Goal: Task Accomplishment & Management: Manage account settings

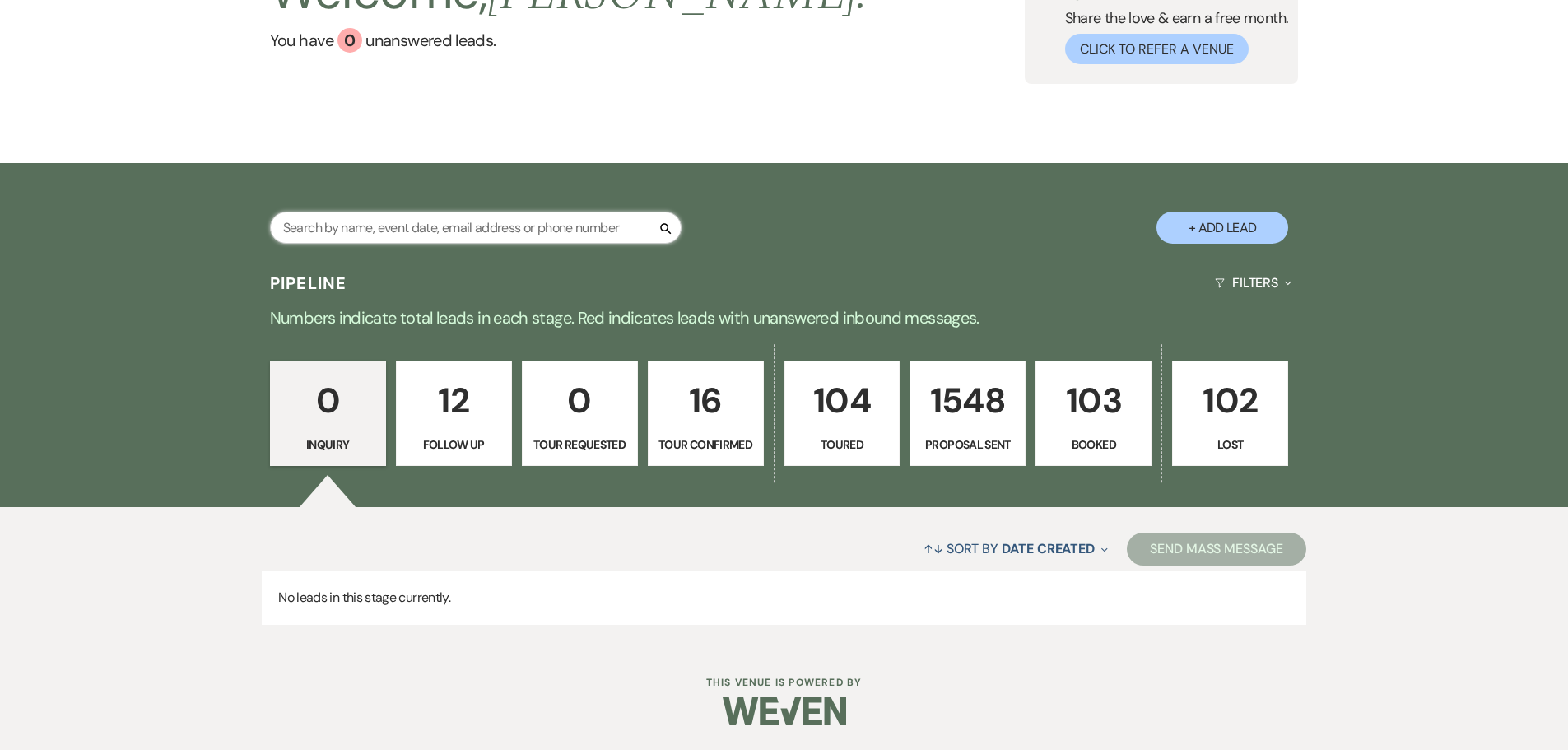
click at [456, 224] on input "text" at bounding box center [475, 228] width 411 height 33
click at [467, 399] on p "12" at bounding box center [453, 401] width 95 height 55
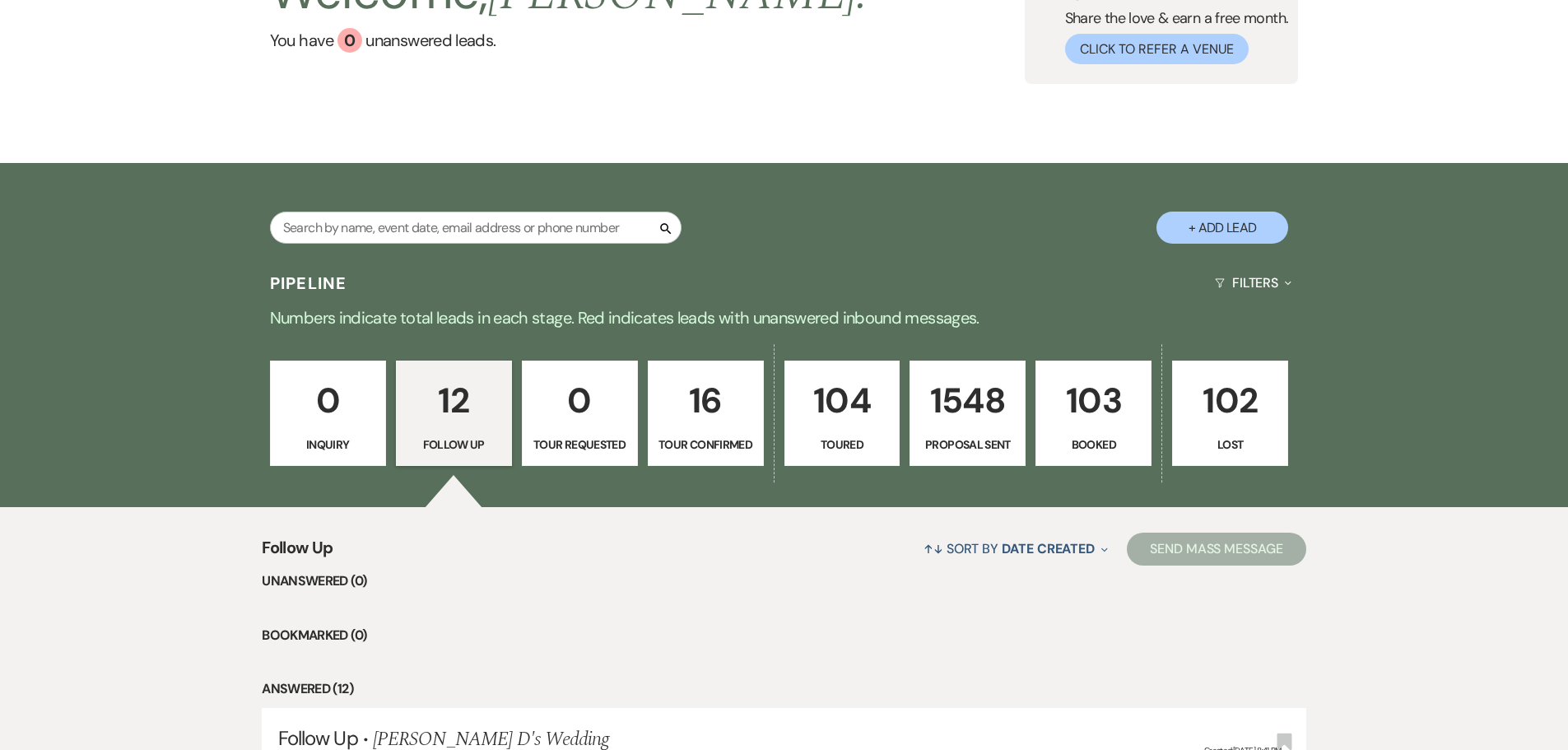
select select "9"
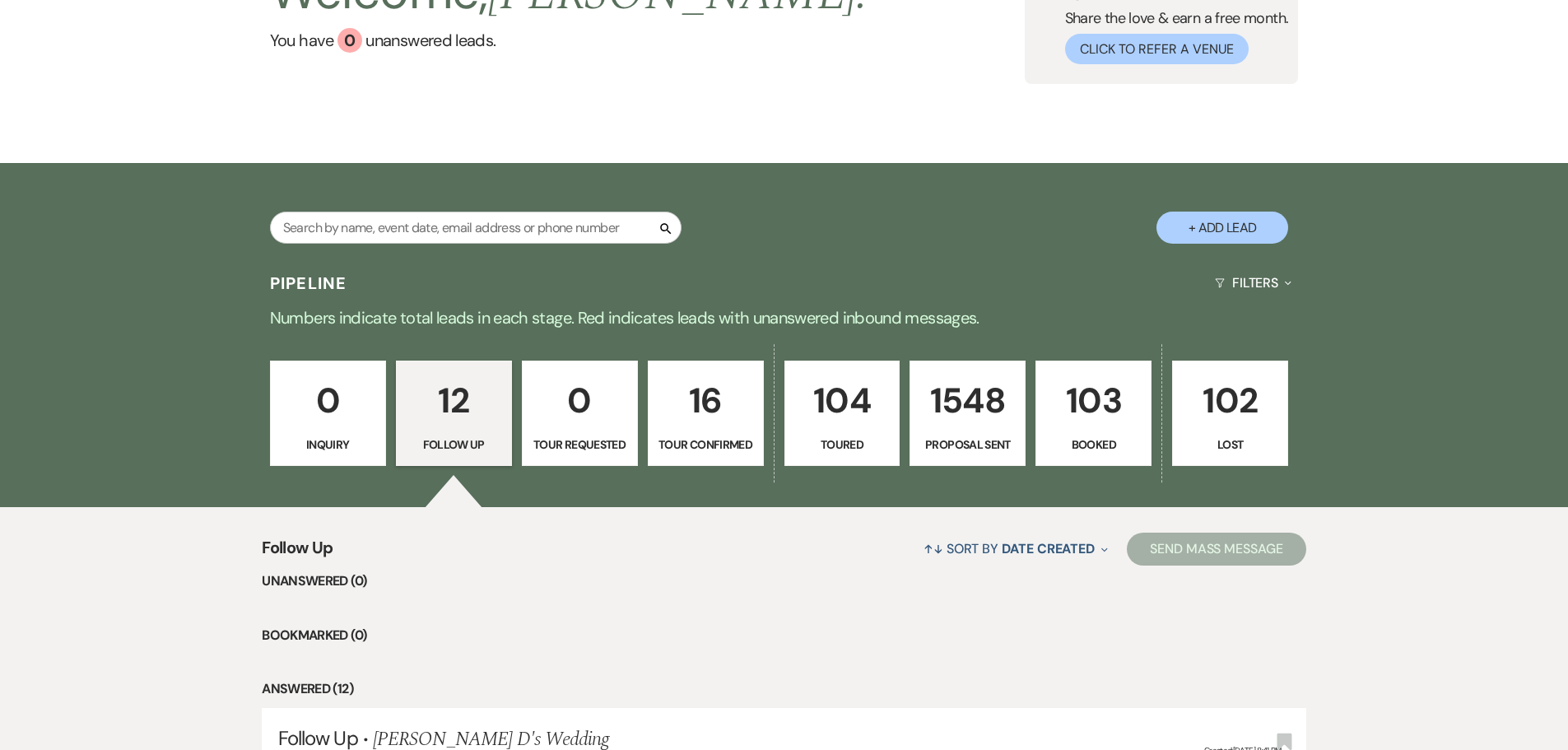
select select "9"
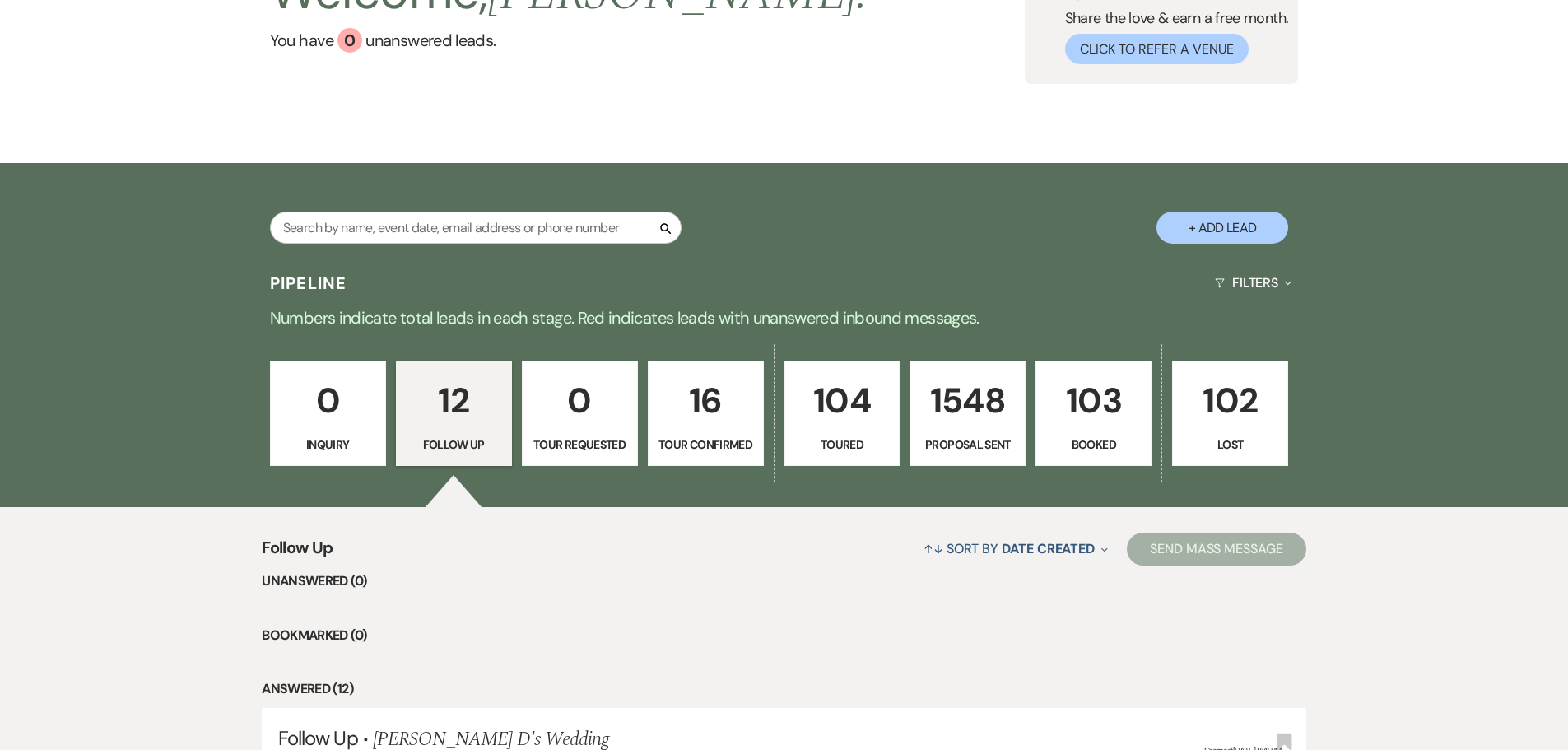
select select "9"
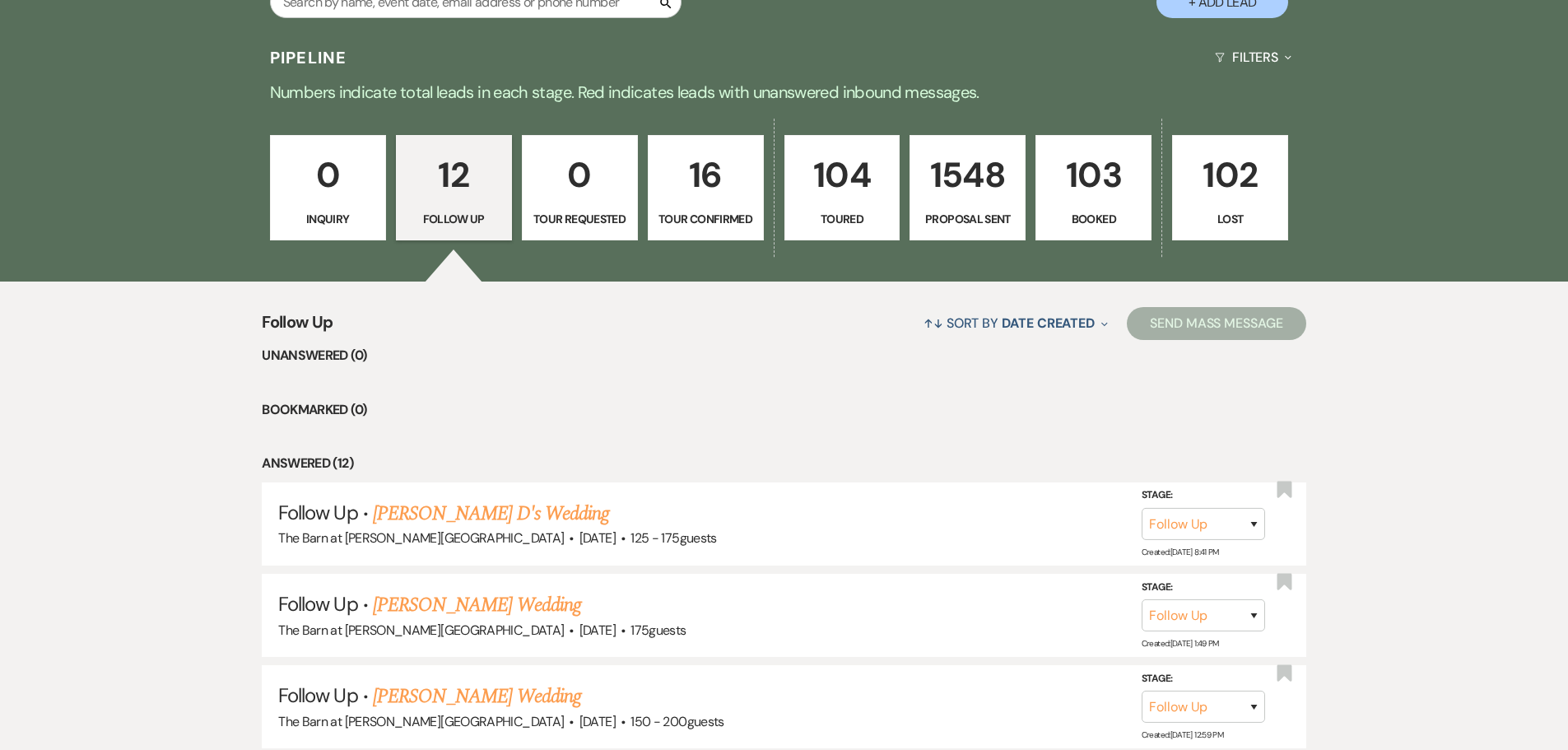
scroll to position [658, 0]
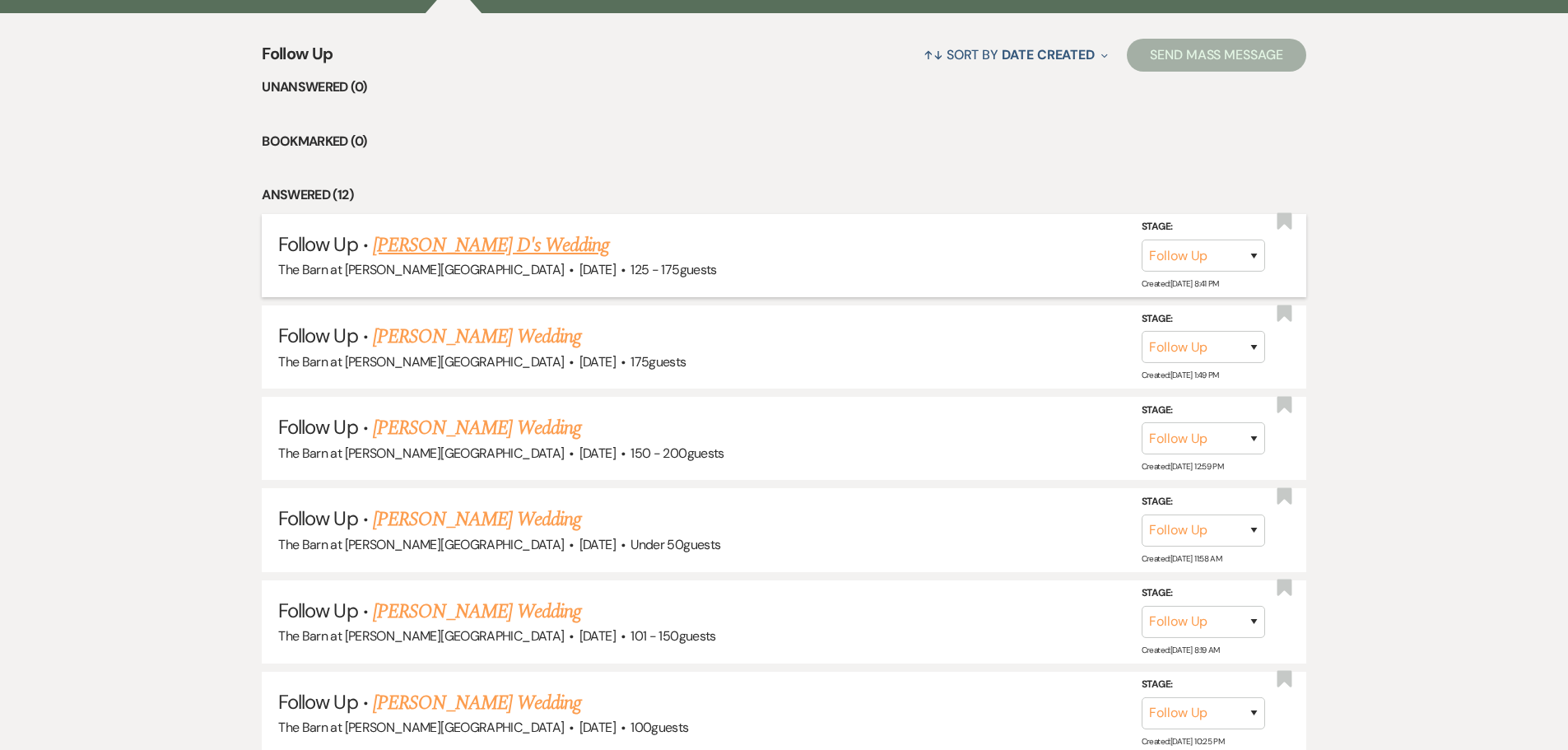
click at [483, 244] on link "[PERSON_NAME] D's Wedding" at bounding box center [490, 245] width 236 height 30
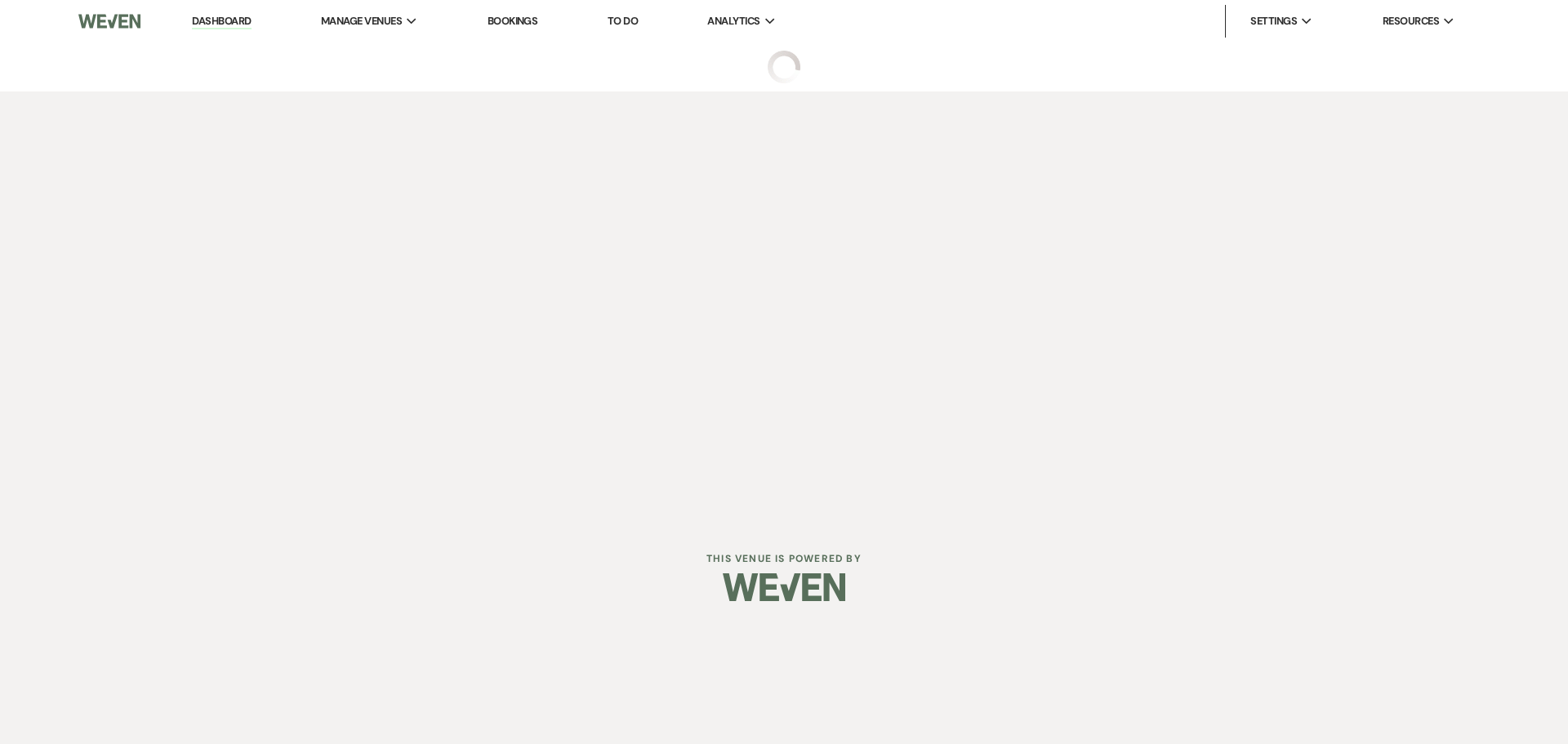
select select "9"
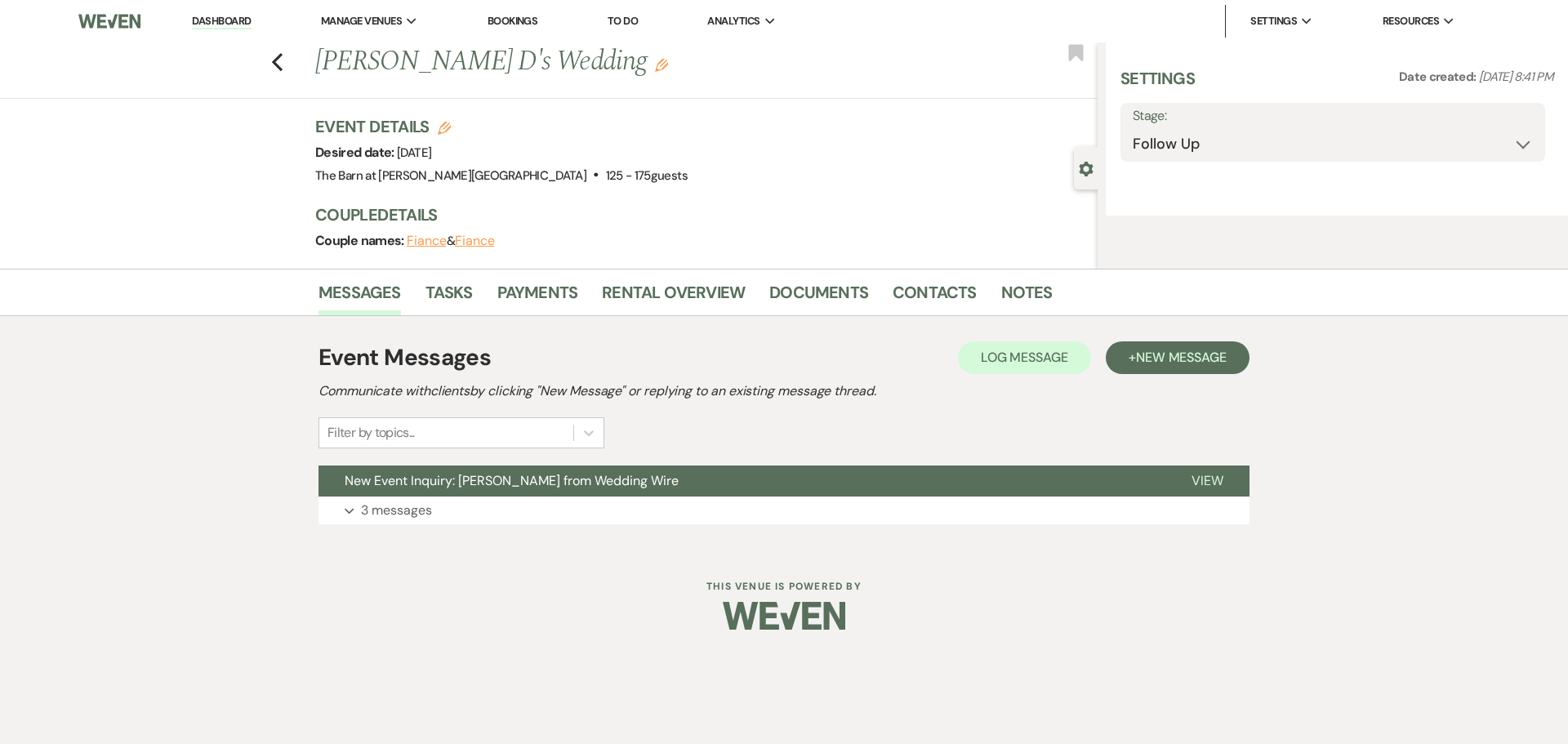
select select "3"
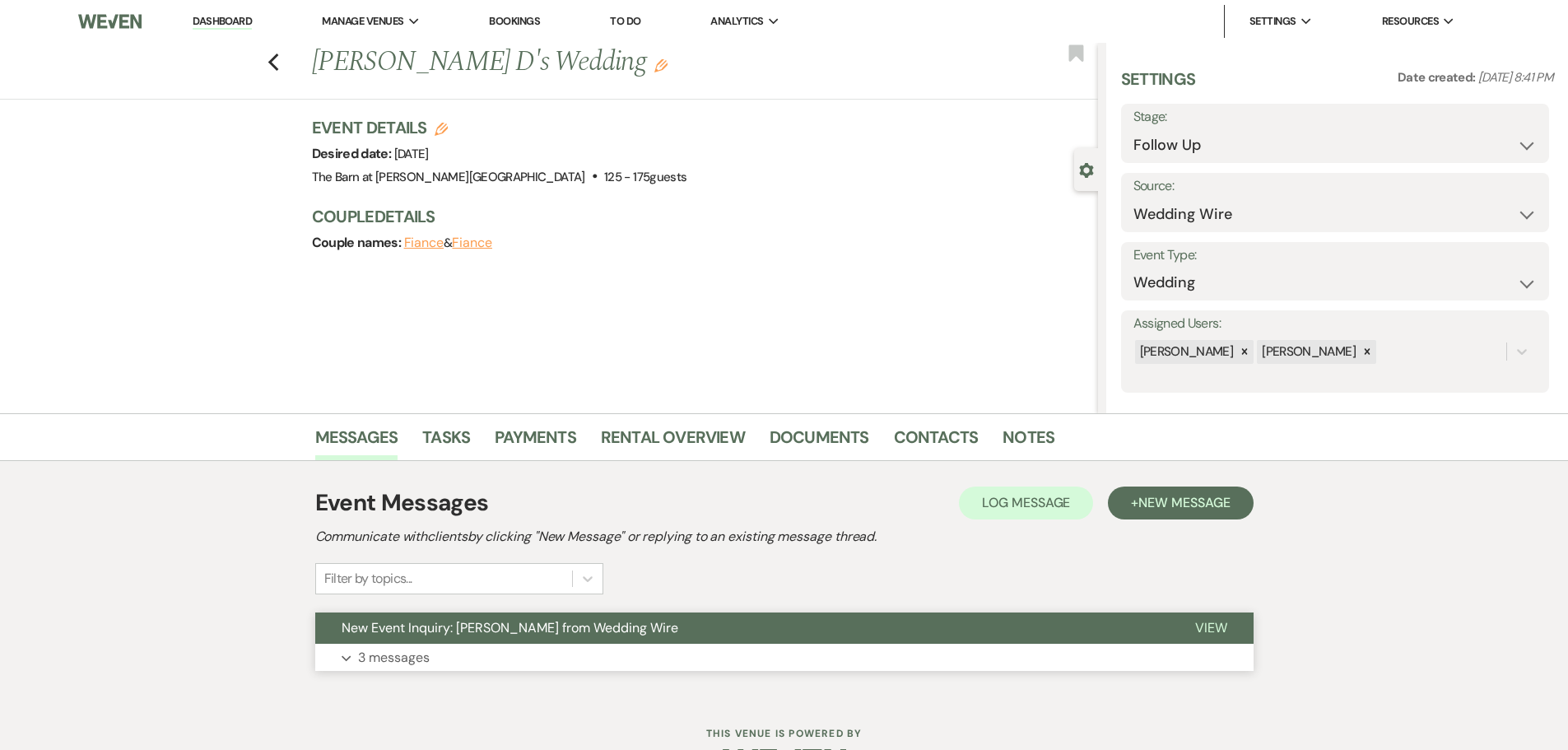
click at [404, 652] on p "3 messages" at bounding box center [393, 657] width 72 height 21
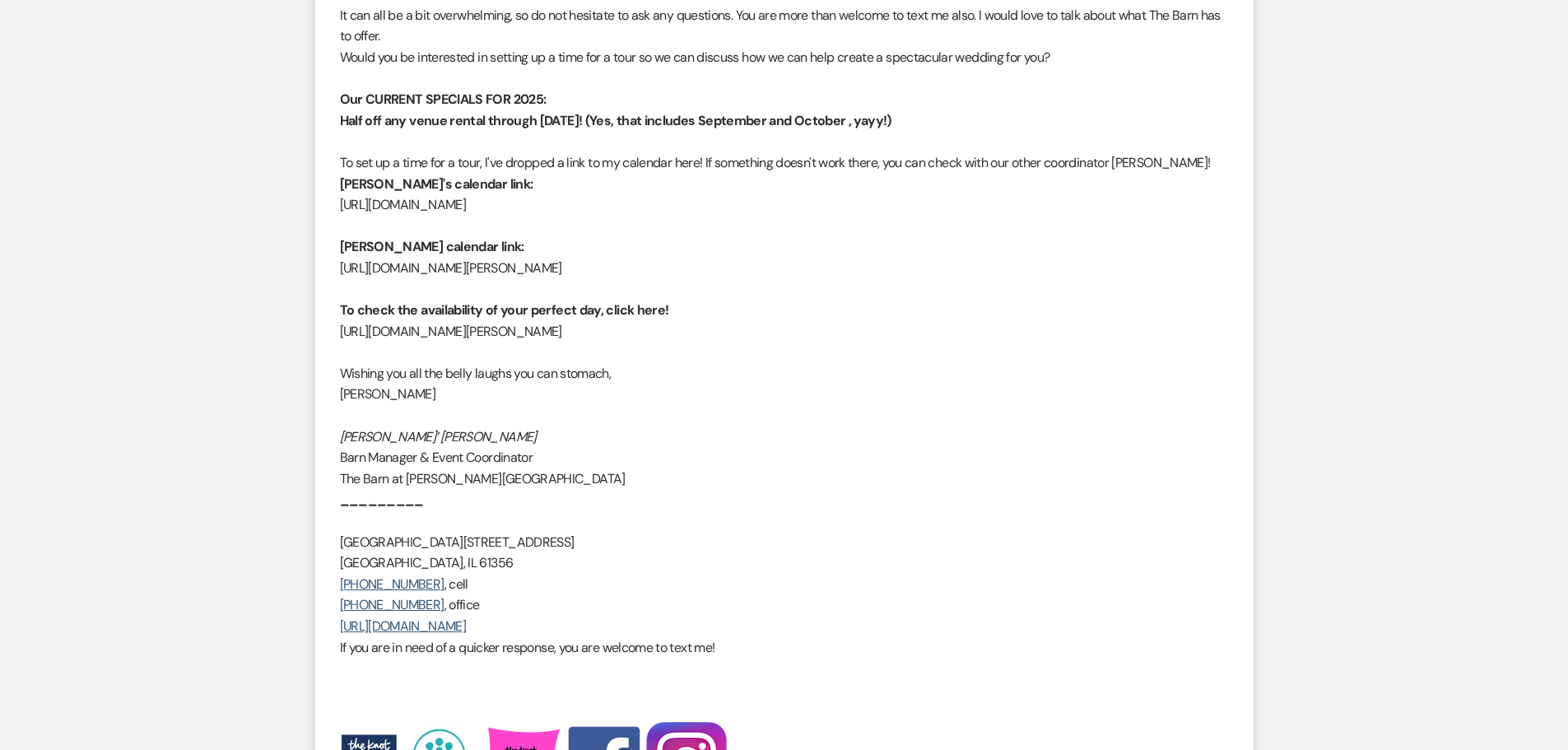
scroll to position [2059, 0]
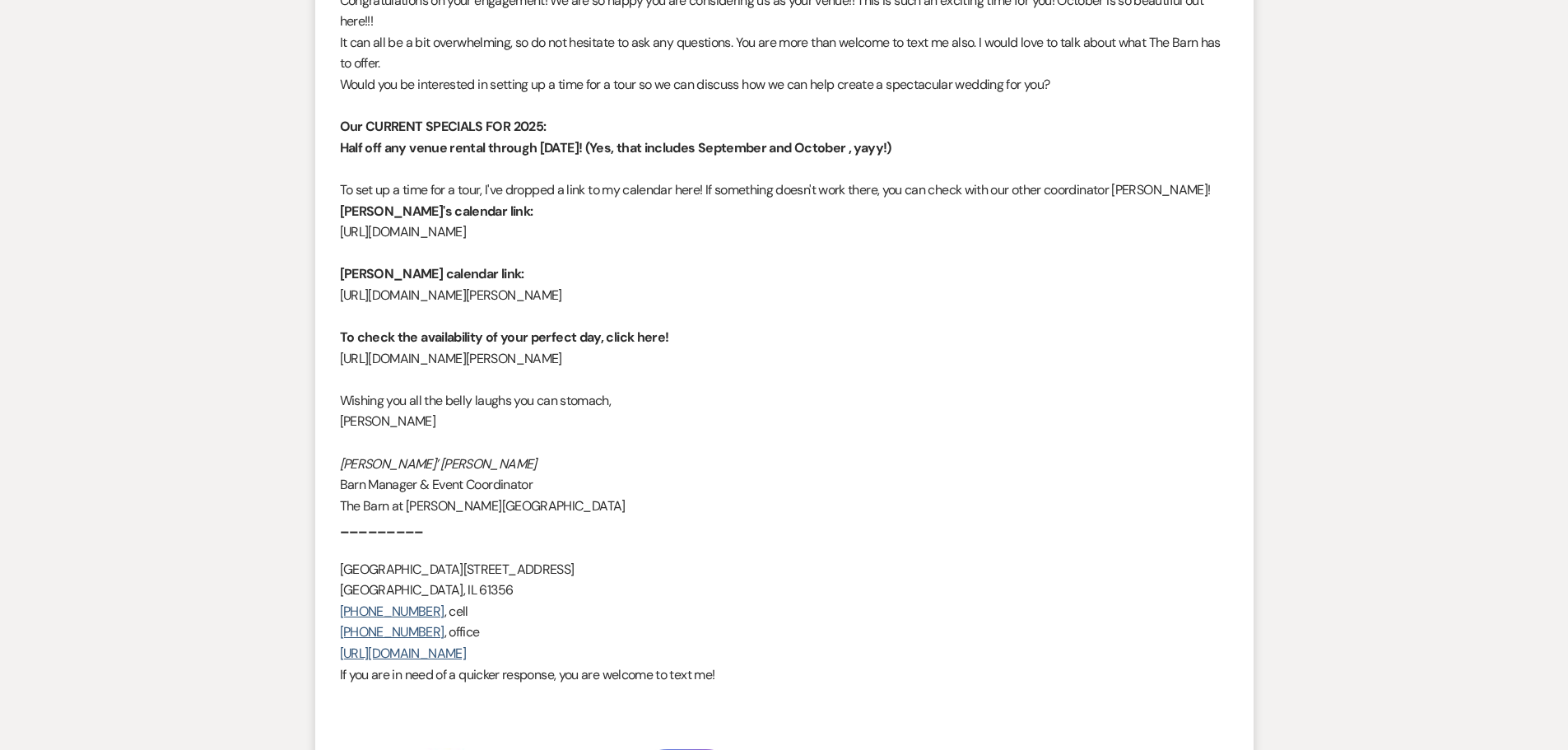
drag, startPoint x: 586, startPoint y: 232, endPoint x: 337, endPoint y: 212, distance: 249.8
click at [337, 212] on li "[PERSON_NAME] to: Event Contacts Expand Info [DATE] 9:07 AM Weven Check Notific…" at bounding box center [784, 402] width 938 height 1026
copy div "[PERSON_NAME]'s calendar link: [URL][DOMAIN_NAME]"
drag, startPoint x: 637, startPoint y: 300, endPoint x: 339, endPoint y: 300, distance: 298.0
click at [339, 300] on p "[URL][DOMAIN_NAME][PERSON_NAME]" at bounding box center [784, 296] width 889 height 21
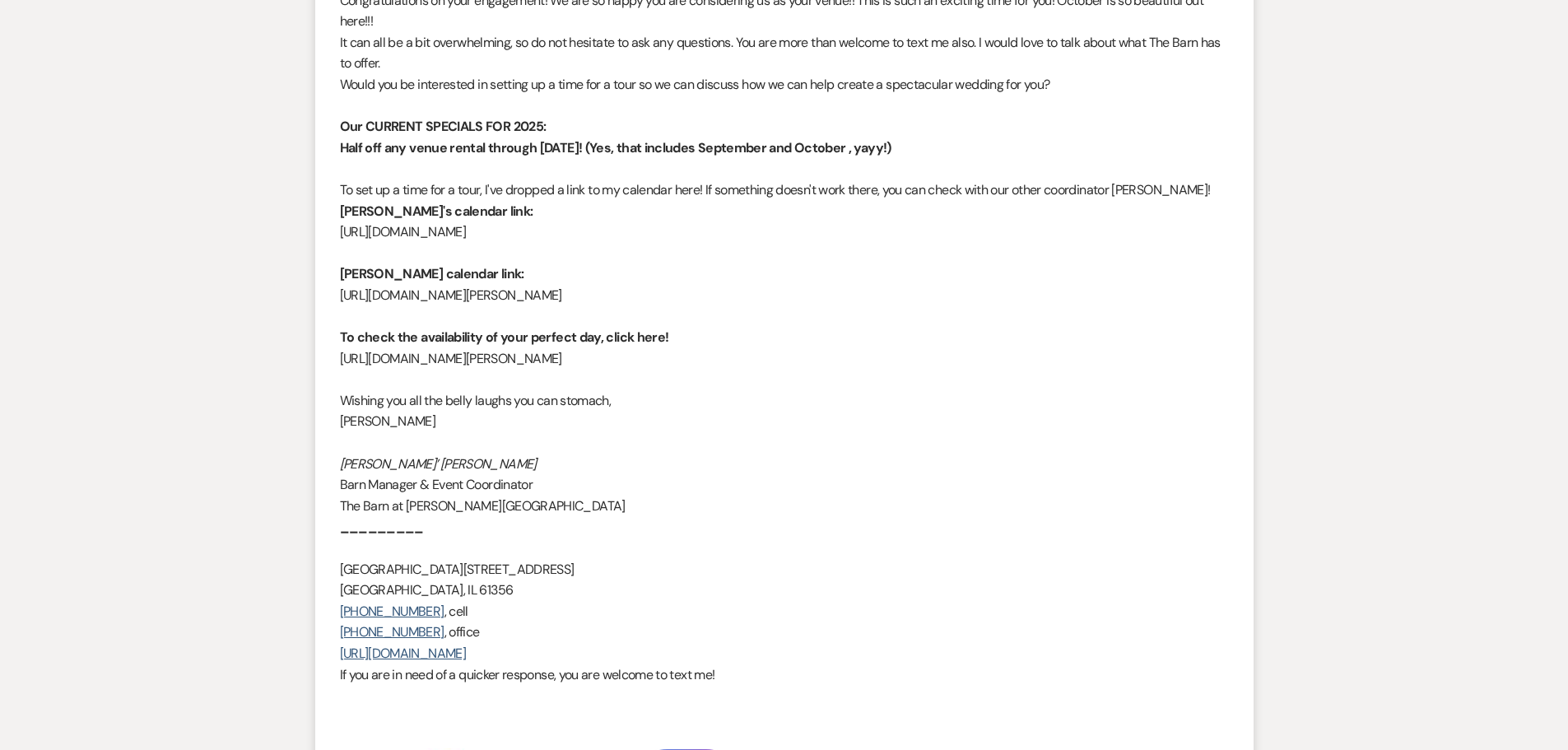
copy p "[URL][DOMAIN_NAME][PERSON_NAME]"
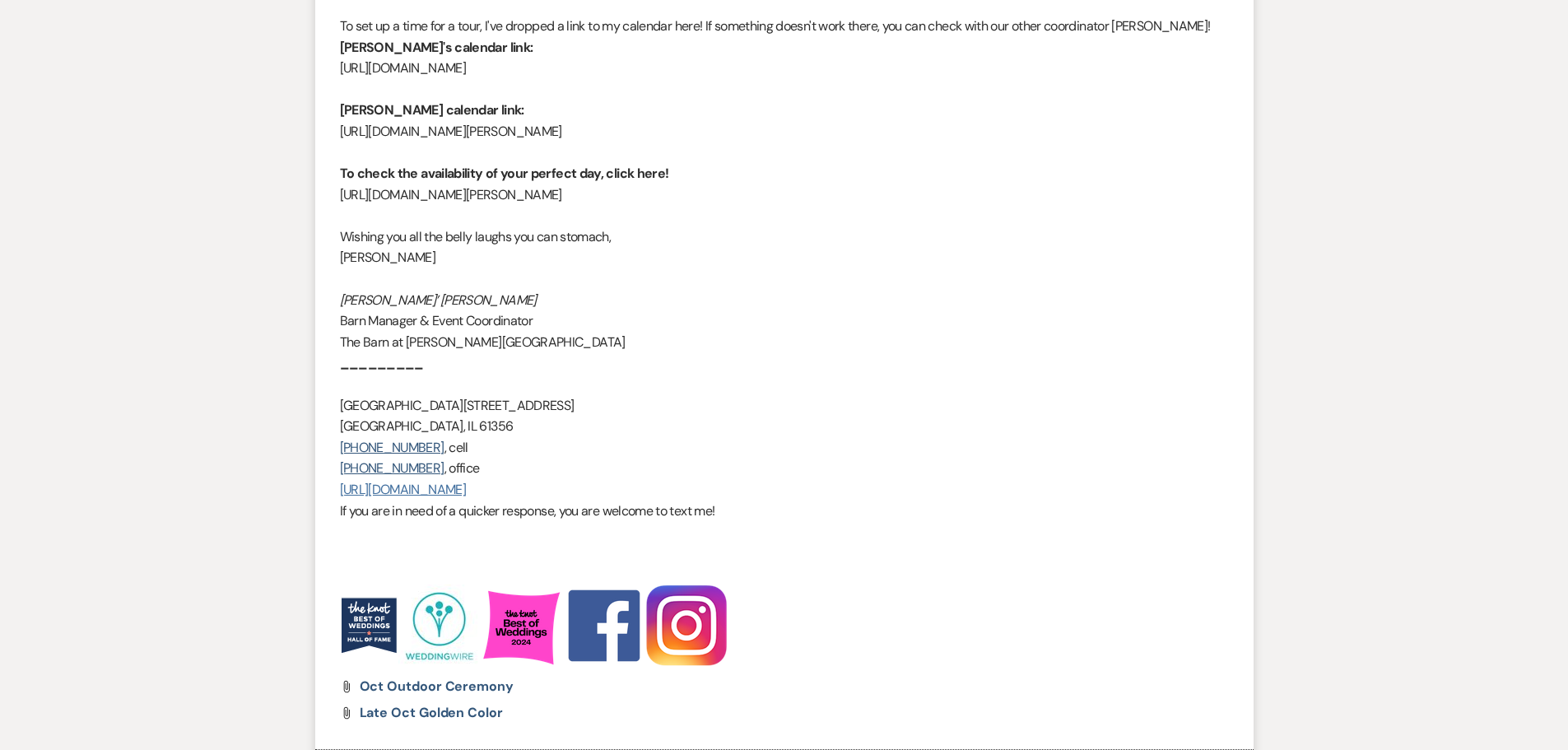
scroll to position [2223, 0]
drag, startPoint x: 469, startPoint y: 471, endPoint x: 327, endPoint y: 452, distance: 143.3
click at [327, 452] on li "[PERSON_NAME] to: Event Contacts Expand Info [DATE] 9:07 AM Weven Check Notific…" at bounding box center [784, 237] width 938 height 1026
click at [501, 461] on p "[PHONE_NUMBER] , office" at bounding box center [784, 468] width 889 height 21
click at [466, 488] on link "[URL][DOMAIN_NAME]" at bounding box center [403, 489] width 126 height 17
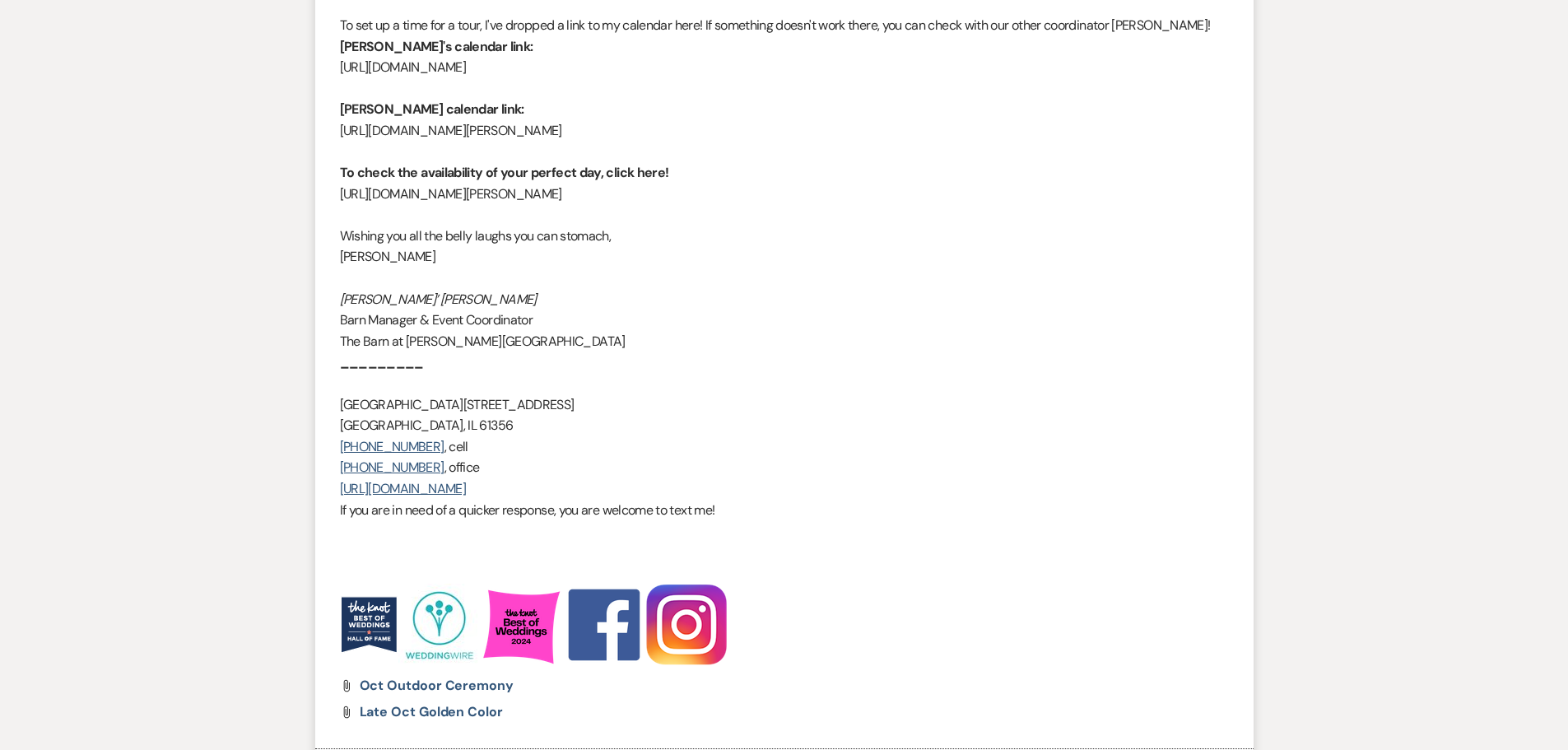
drag, startPoint x: 571, startPoint y: 489, endPoint x: 335, endPoint y: 464, distance: 237.3
click at [335, 464] on li "[PERSON_NAME] to: Event Contacts Expand Info [DATE] 9:07 AM Weven Check Notific…" at bounding box center [784, 237] width 938 height 1026
copy div "[PHONE_NUMBER] , office [URL][DOMAIN_NAME]"
